Goal: Communication & Community: Answer question/provide support

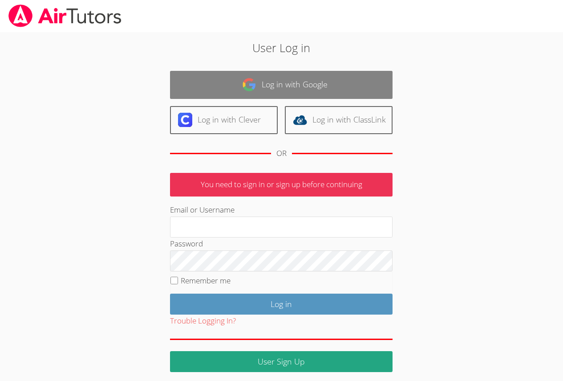
click at [289, 93] on link "Log in with Google" at bounding box center [281, 85] width 223 height 28
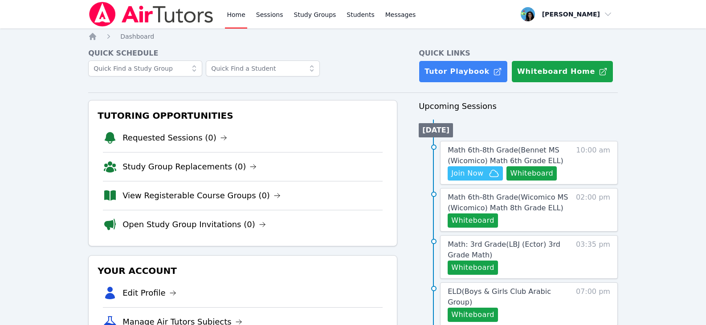
click at [484, 144] on div "Math 6th-8th Grade ( Bennet MS (Wicomico) Math 6th Grade ELL ) Hidden Join Now …" at bounding box center [529, 163] width 178 height 44
click at [483, 146] on span "Math 6th-8th Grade ( Bennet MS (Wicomico) Math 6th Grade ELL )" at bounding box center [506, 155] width 116 height 19
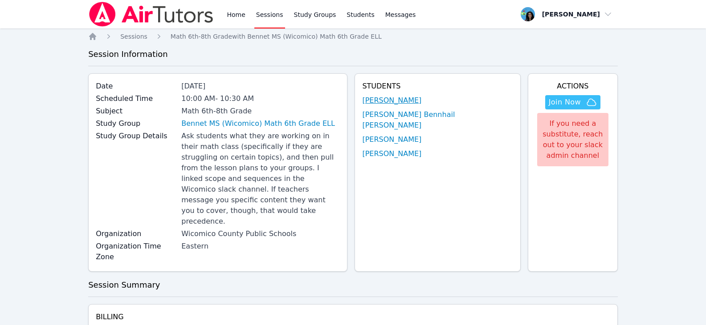
click at [421, 101] on link "Emmanuel Alexis" at bounding box center [391, 100] width 59 height 11
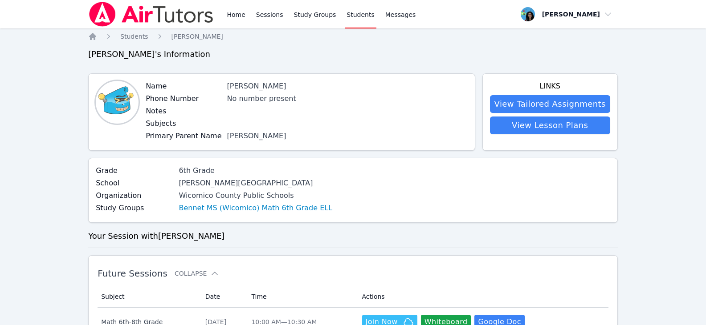
click at [264, 17] on link "Sessions" at bounding box center [269, 14] width 31 height 28
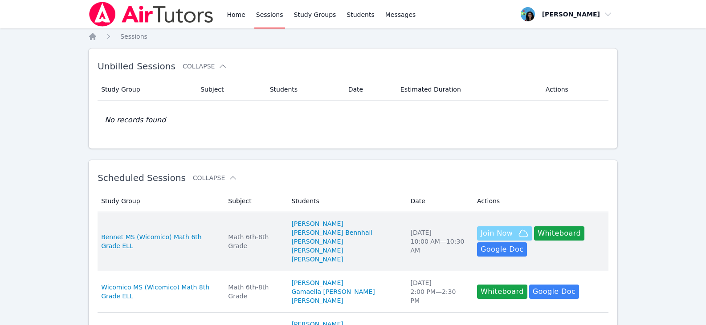
click at [491, 235] on span "Join Now" at bounding box center [496, 233] width 32 height 11
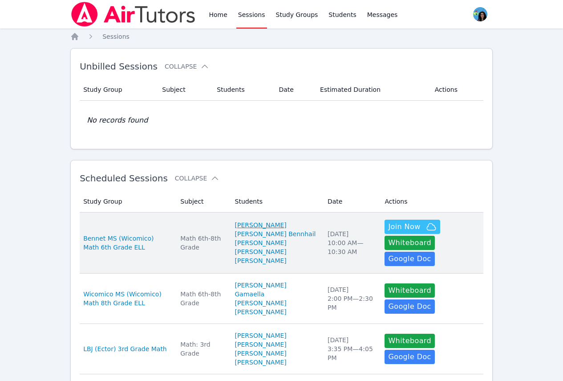
click at [257, 224] on link "[PERSON_NAME]" at bounding box center [261, 224] width 52 height 9
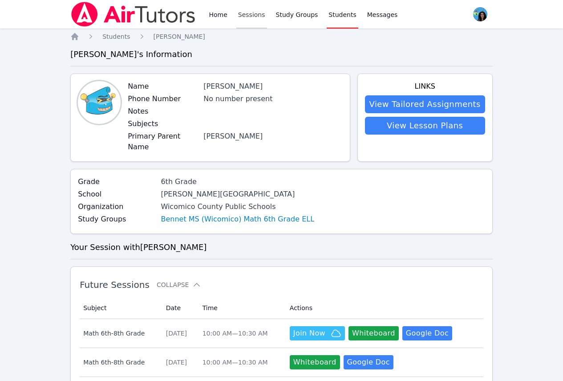
click at [240, 20] on link "Sessions" at bounding box center [251, 14] width 31 height 28
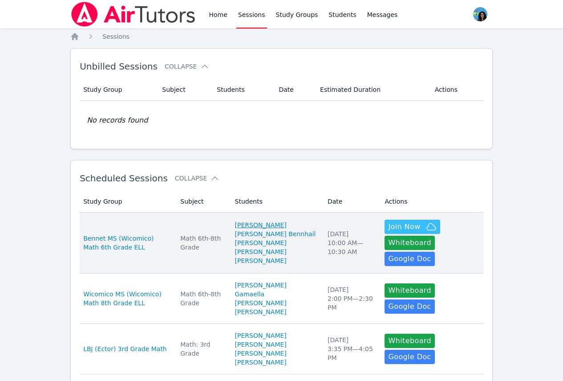
click at [254, 224] on link "[PERSON_NAME]" at bounding box center [261, 224] width 52 height 9
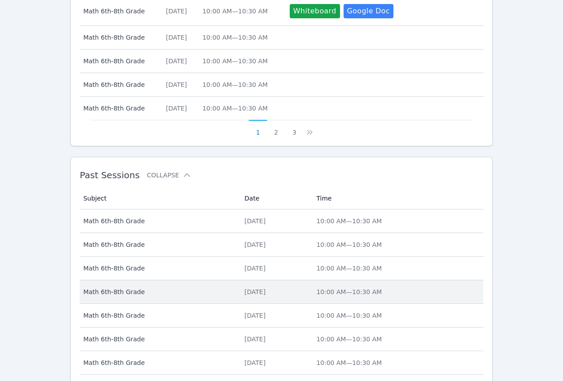
scroll to position [534, 0]
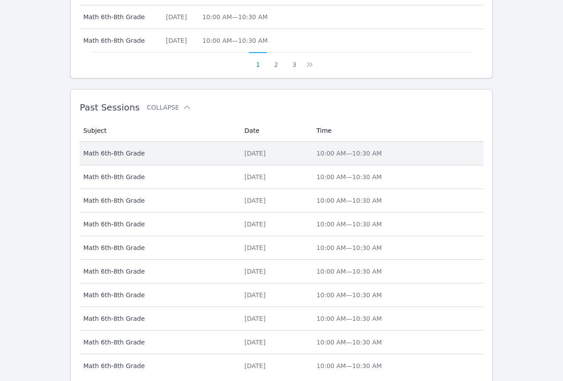
click at [243, 151] on td "Date Tue Oct 14, 2025" at bounding box center [275, 154] width 72 height 24
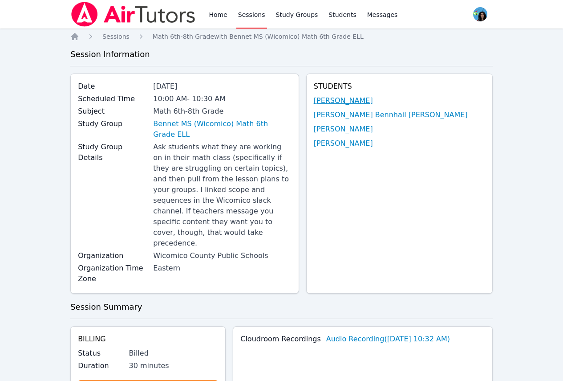
click at [366, 100] on link "[PERSON_NAME]" at bounding box center [343, 100] width 59 height 11
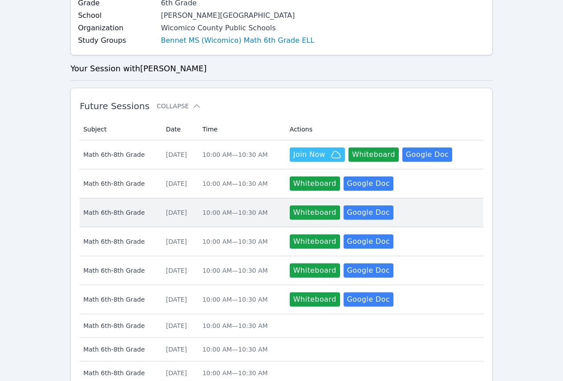
scroll to position [178, 0]
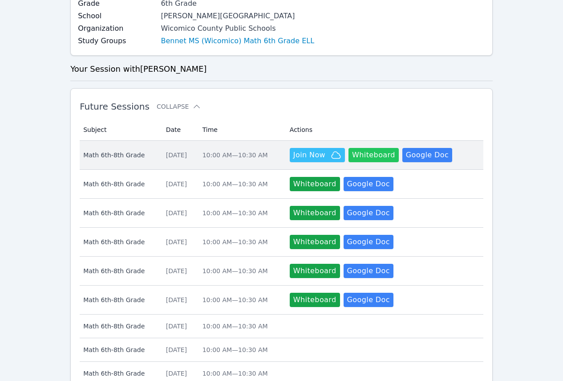
click at [377, 148] on button "Whiteboard" at bounding box center [374, 155] width 50 height 14
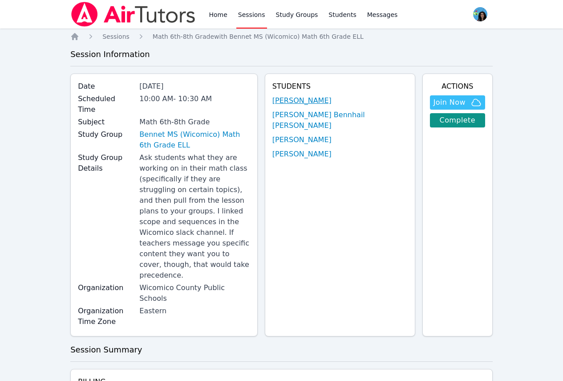
click at [332, 104] on link "[PERSON_NAME]" at bounding box center [302, 100] width 59 height 11
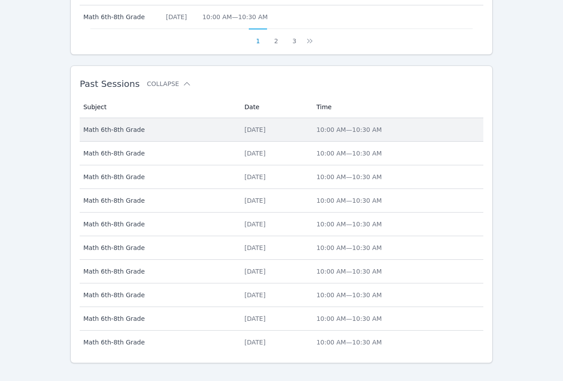
click at [272, 125] on td "Date Tue Oct 14, 2025" at bounding box center [275, 130] width 72 height 24
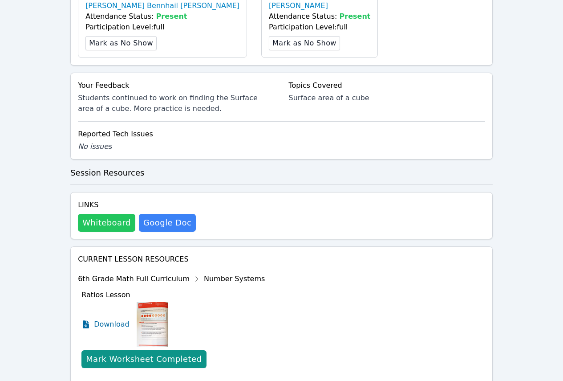
click at [110, 214] on button "Whiteboard" at bounding box center [106, 223] width 57 height 18
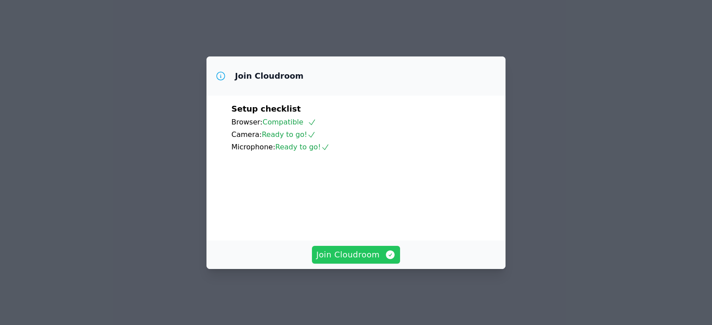
click at [371, 260] on span "Join Cloudroom" at bounding box center [357, 255] width 80 height 12
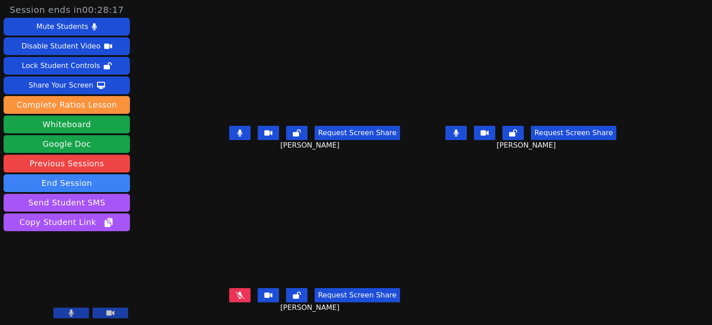
click at [236, 299] on icon at bounding box center [240, 295] width 9 height 7
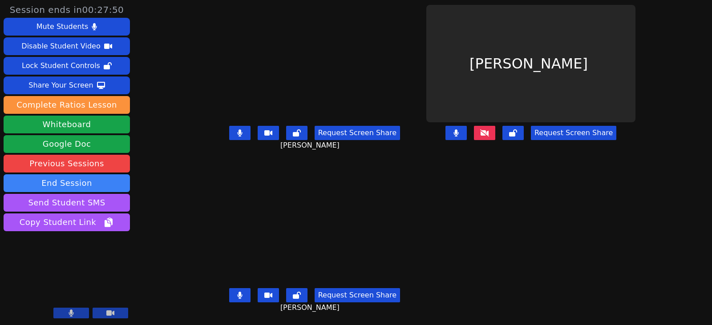
click at [232, 130] on button at bounding box center [239, 133] width 21 height 14
click at [229, 139] on button at bounding box center [239, 133] width 21 height 14
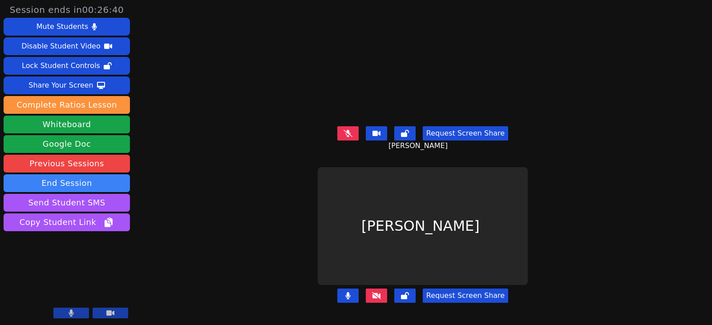
drag, startPoint x: 354, startPoint y: 132, endPoint x: 385, endPoint y: 142, distance: 32.8
click at [353, 132] on icon at bounding box center [348, 133] width 9 height 7
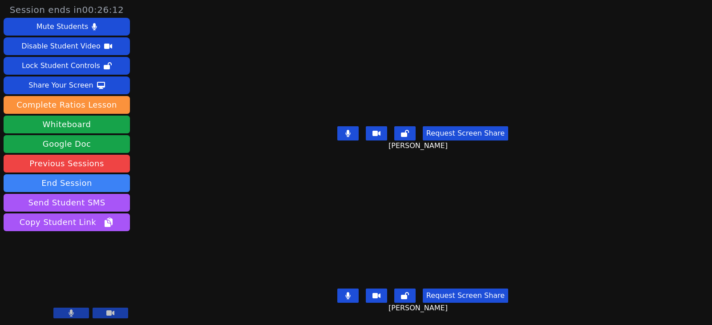
drag, startPoint x: 345, startPoint y: 135, endPoint x: 342, endPoint y: 182, distance: 46.9
click at [345, 135] on button at bounding box center [348, 133] width 21 height 14
click at [348, 293] on icon at bounding box center [348, 296] width 5 height 7
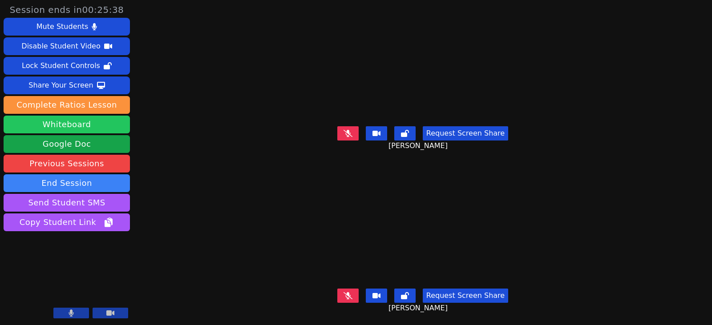
click at [90, 127] on button "Whiteboard" at bounding box center [67, 125] width 126 height 18
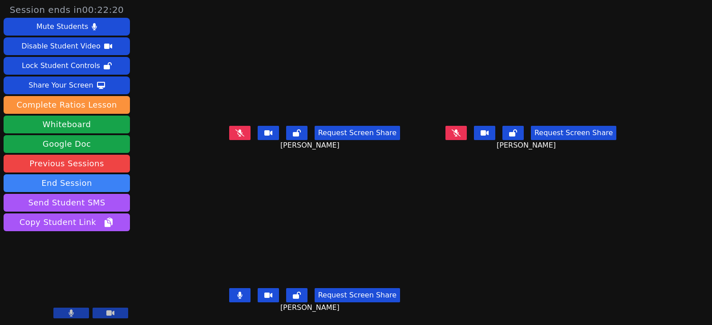
click at [237, 299] on icon at bounding box center [239, 295] width 5 height 7
click at [236, 131] on icon at bounding box center [240, 133] width 9 height 7
click at [237, 131] on icon at bounding box center [239, 133] width 5 height 7
click at [229, 303] on button at bounding box center [239, 296] width 21 height 14
click at [237, 296] on icon at bounding box center [239, 295] width 5 height 7
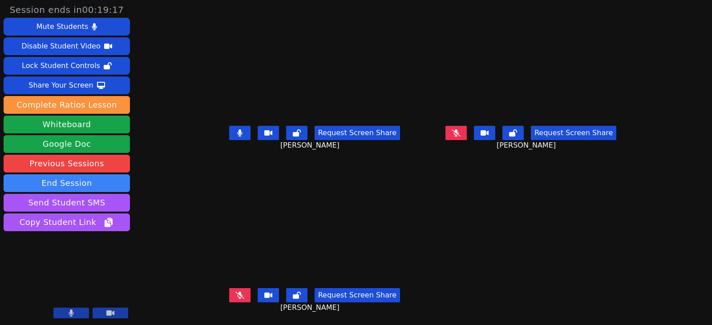
click at [233, 291] on button at bounding box center [239, 296] width 21 height 14
click at [237, 132] on icon at bounding box center [239, 133] width 5 height 7
drag, startPoint x: 227, startPoint y: 296, endPoint x: 212, endPoint y: 290, distance: 16.0
click at [237, 296] on icon at bounding box center [239, 295] width 5 height 7
click at [236, 131] on icon at bounding box center [240, 133] width 9 height 7
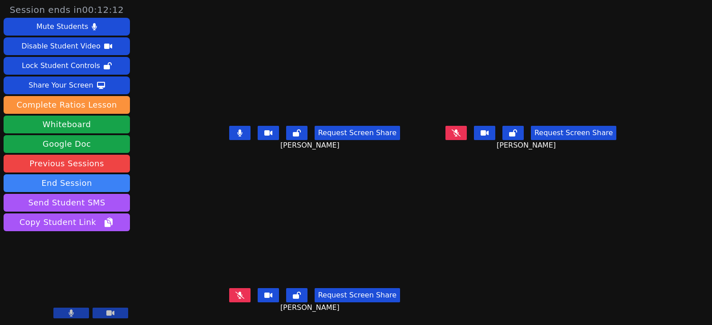
click at [237, 130] on icon at bounding box center [239, 133] width 5 height 7
click at [467, 134] on button at bounding box center [456, 133] width 21 height 14
click at [459, 134] on icon at bounding box center [456, 133] width 5 height 7
click at [229, 298] on button at bounding box center [239, 296] width 21 height 14
click at [584, 231] on main "[PERSON_NAME] Request Screen Share [PERSON_NAME] [PERSON_NAME] Request Screen S…" at bounding box center [423, 162] width 426 height 325
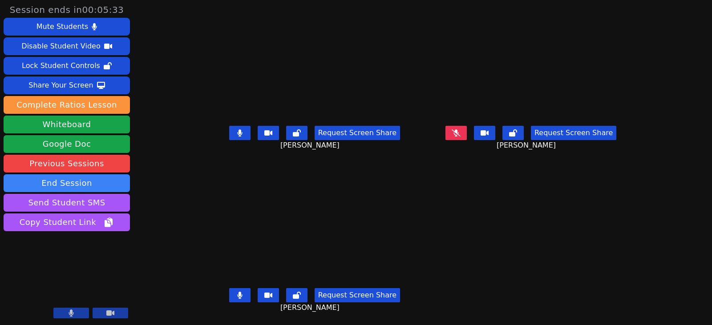
click at [594, 180] on main "[PERSON_NAME] Request Screen Share [PERSON_NAME] [PERSON_NAME] Request Screen S…" at bounding box center [423, 162] width 426 height 325
click at [235, 137] on button at bounding box center [239, 133] width 21 height 14
drag, startPoint x: 238, startPoint y: 296, endPoint x: 245, endPoint y: 294, distance: 6.8
click at [238, 296] on button at bounding box center [239, 296] width 21 height 14
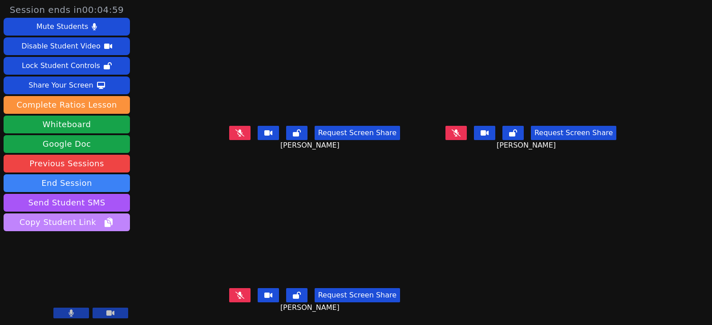
drag, startPoint x: 6, startPoint y: 274, endPoint x: 35, endPoint y: 224, distance: 57.8
drag, startPoint x: 35, startPoint y: 224, endPoint x: 471, endPoint y: 129, distance: 446.5
click at [467, 129] on button at bounding box center [456, 133] width 21 height 14
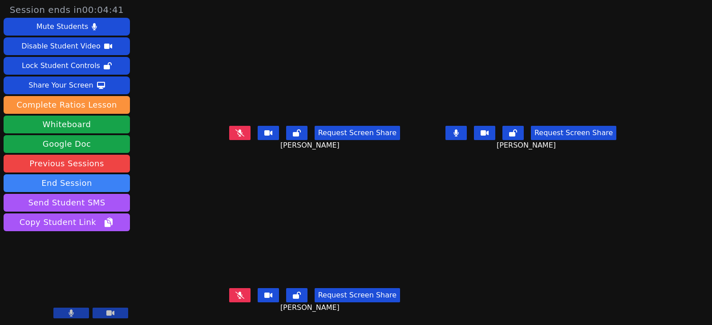
click at [618, 201] on main "[PERSON_NAME] Request Screen Share [PERSON_NAME] [PERSON_NAME] Request Screen S…" at bounding box center [423, 162] width 426 height 325
drag, startPoint x: 471, startPoint y: 137, endPoint x: 266, endPoint y: 240, distance: 229.4
click at [467, 137] on button at bounding box center [456, 133] width 21 height 14
click at [240, 133] on button at bounding box center [239, 133] width 21 height 14
click at [236, 133] on button at bounding box center [239, 133] width 21 height 14
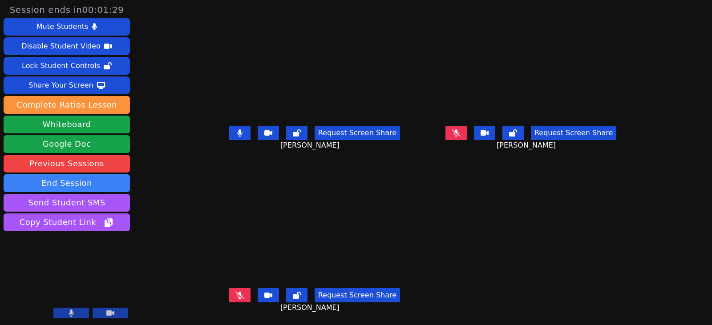
click at [218, 134] on div "Request Screen Share [PERSON_NAME]" at bounding box center [314, 140] width 209 height 36
click at [229, 133] on button at bounding box center [239, 133] width 21 height 14
click at [240, 292] on button at bounding box center [239, 296] width 21 height 14
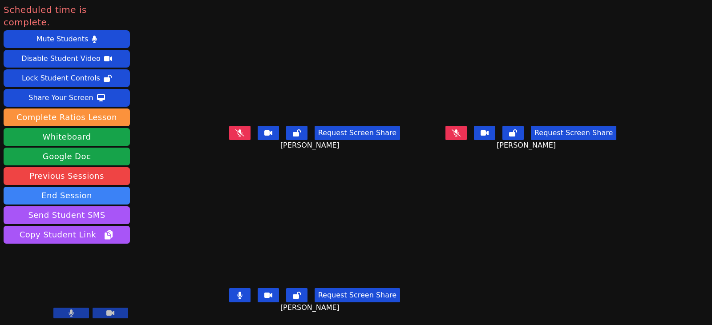
click at [624, 232] on main "[PERSON_NAME] Request Screen Share [PERSON_NAME] [PERSON_NAME] Request Screen S…" at bounding box center [423, 162] width 426 height 325
click at [467, 134] on button at bounding box center [456, 133] width 21 height 14
click at [233, 135] on button at bounding box center [239, 133] width 21 height 14
click at [236, 135] on icon at bounding box center [240, 133] width 9 height 7
